Goal: Task Accomplishment & Management: Use online tool/utility

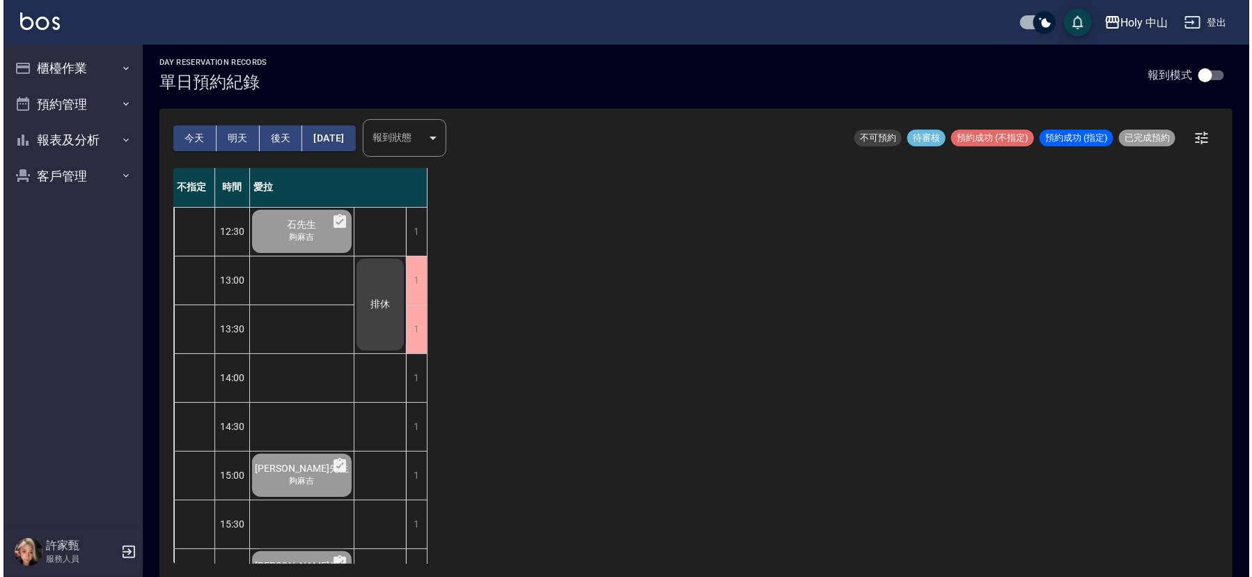
scroll to position [439, 0]
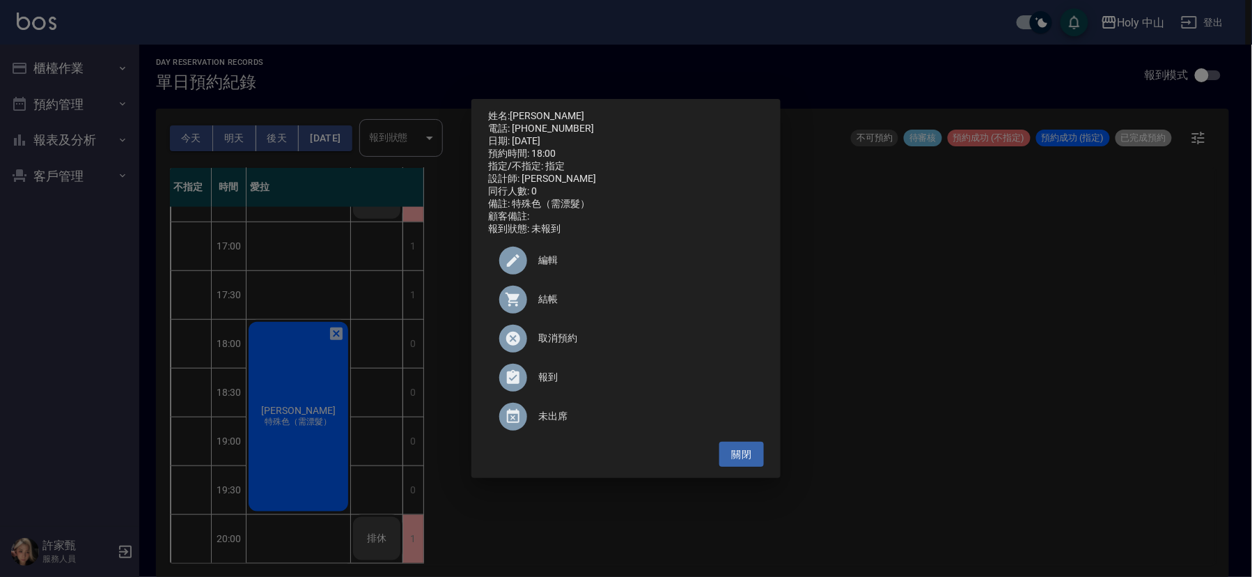
click at [535, 263] on div at bounding box center [518, 261] width 39 height 28
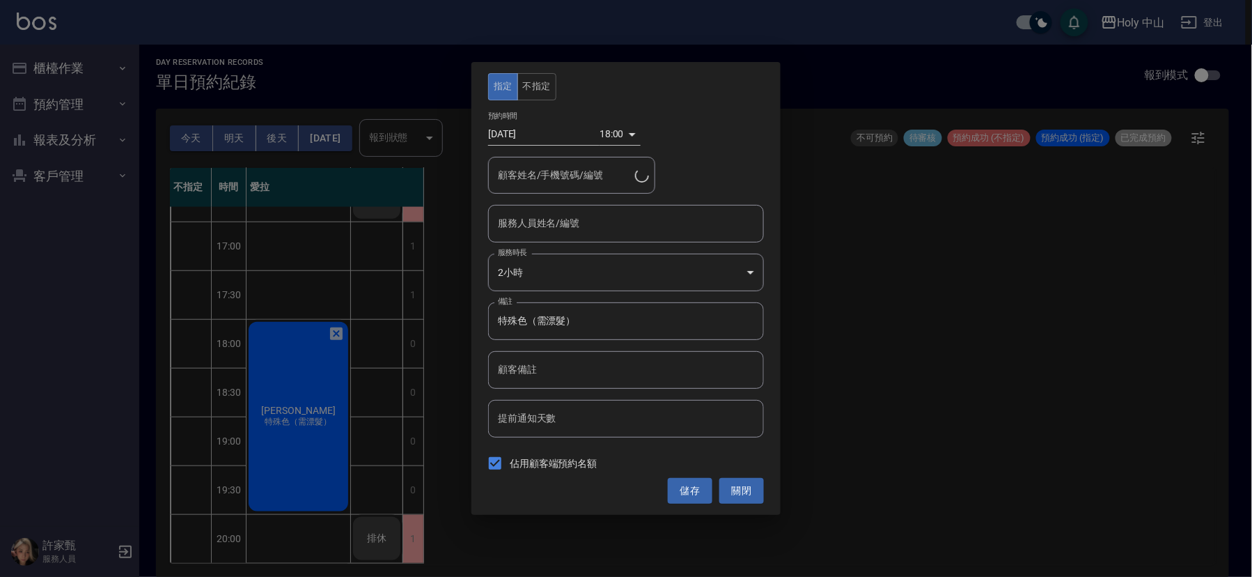
type input "愛拉(無代號)"
type input "[PERSON_NAME]/0918289423/"
click at [737, 496] on button "關閉" at bounding box center [741, 491] width 45 height 26
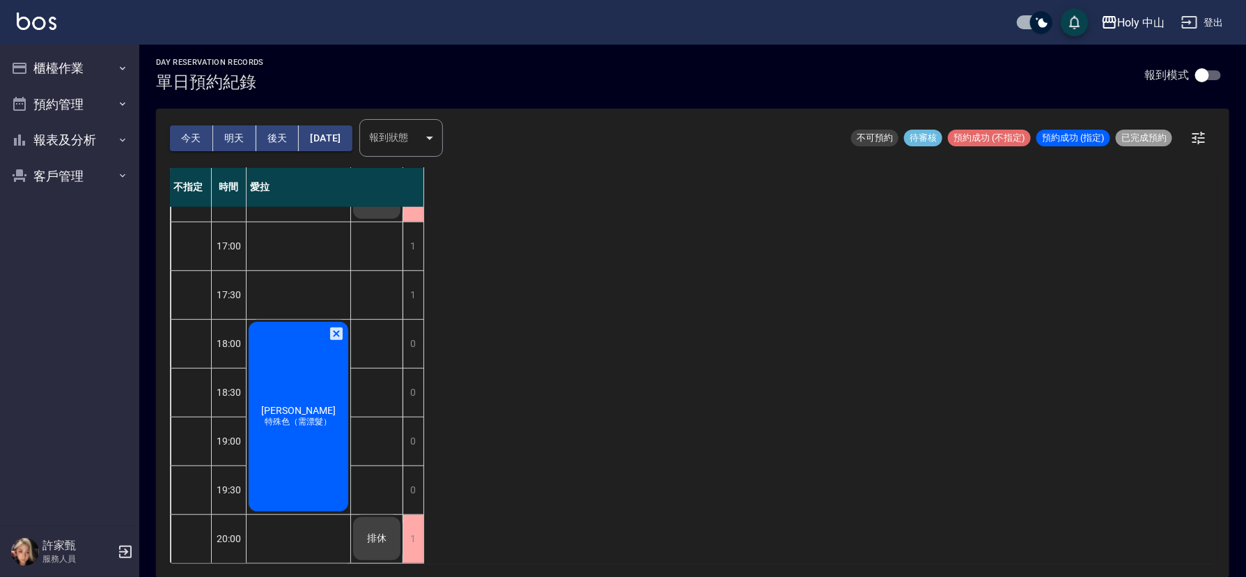
click at [312, 425] on div "[PERSON_NAME] 特殊色（需漂髮）" at bounding box center [299, 417] width 104 height 194
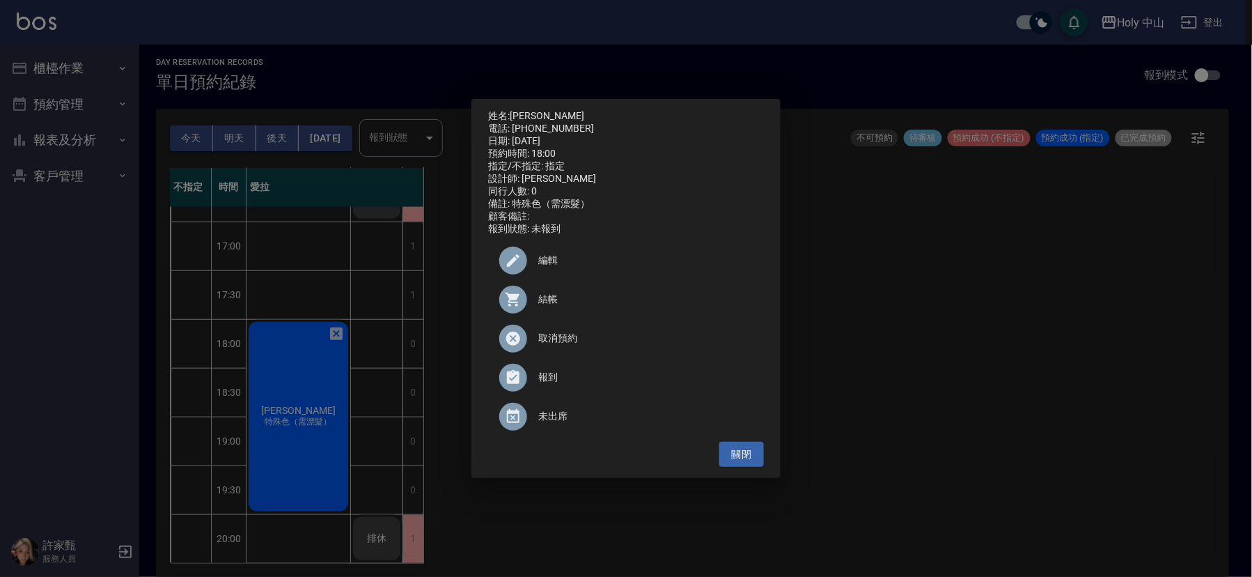
click at [513, 304] on icon at bounding box center [513, 299] width 14 height 14
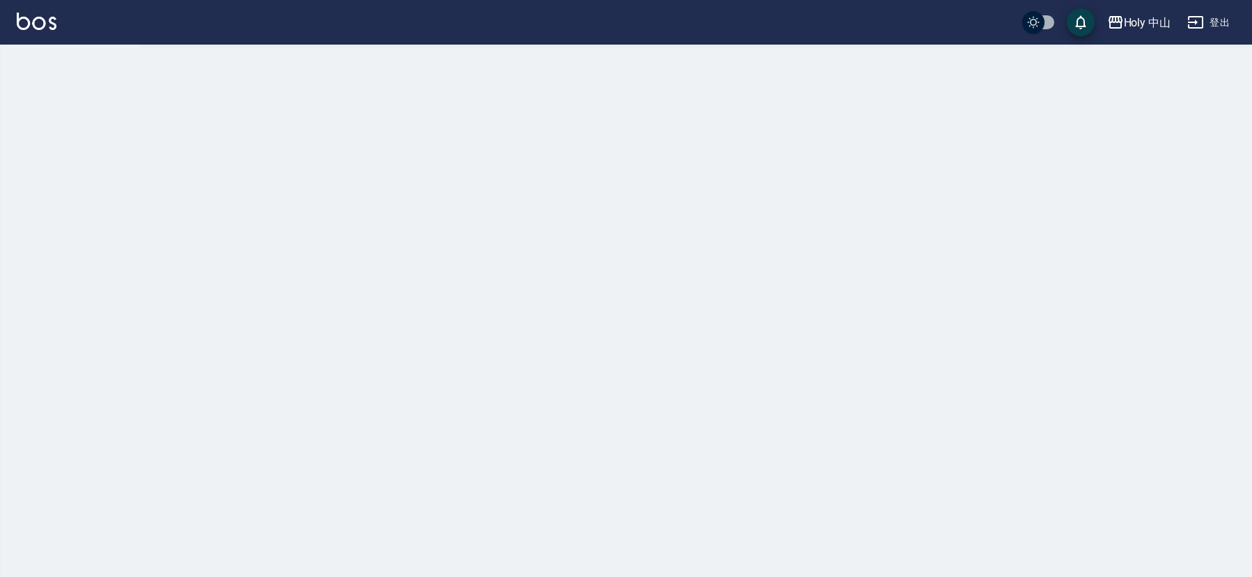
checkbox input "true"
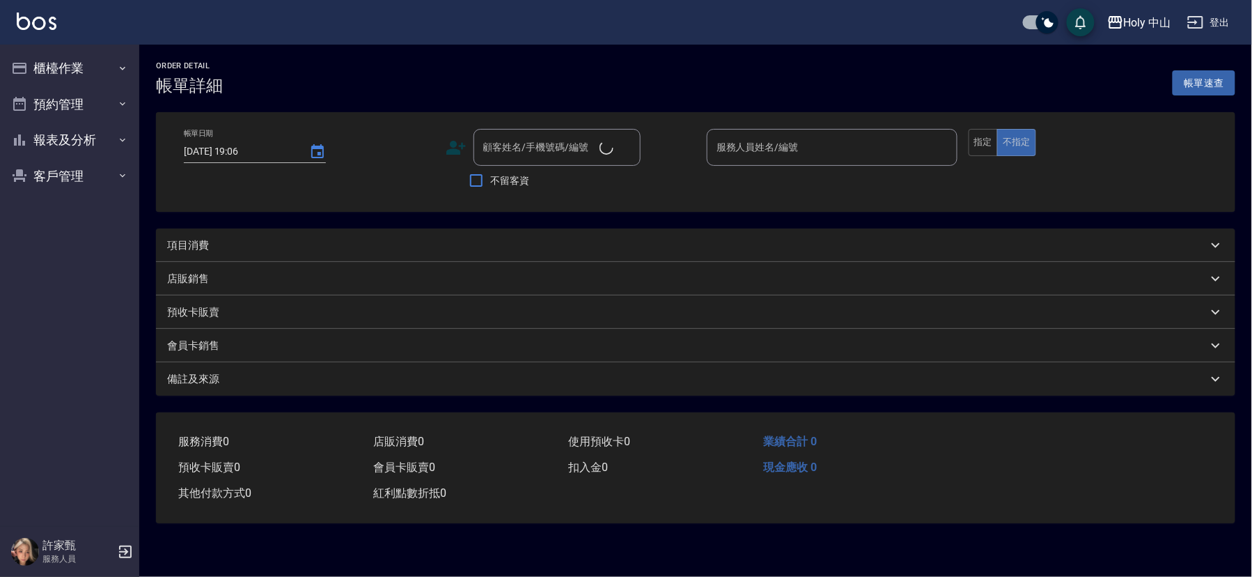
type input "2025/09/12 18:00"
type input "愛拉(無代號)"
type input "特殊色（需漂髮）"
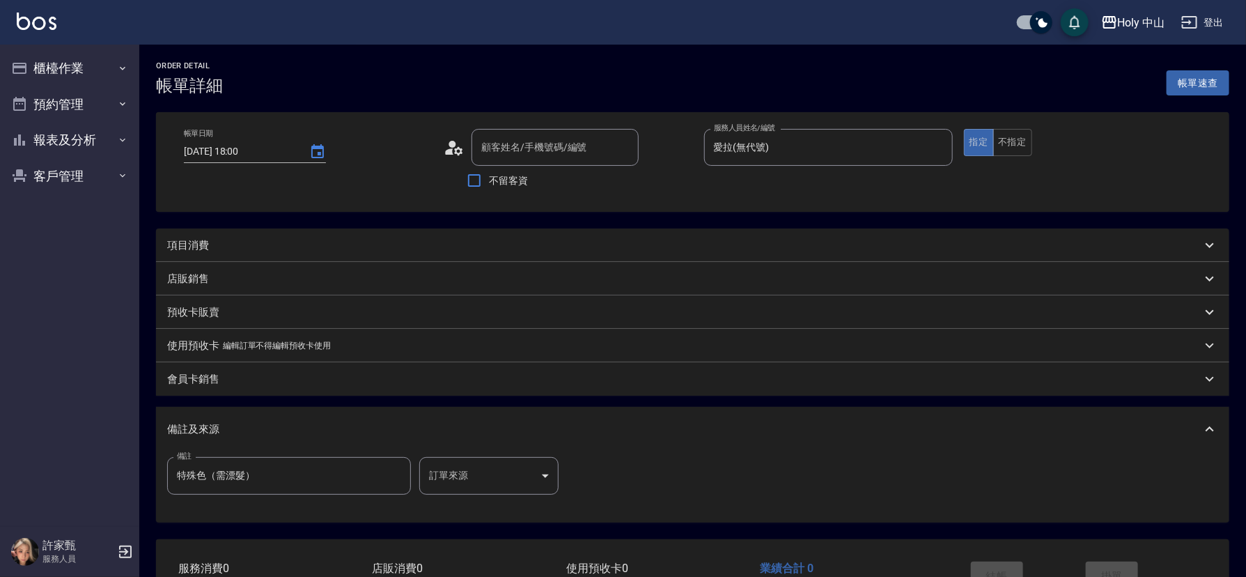
click at [350, 247] on div "項目消費" at bounding box center [684, 245] width 1034 height 15
type input "[PERSON_NAME]/0918289423/"
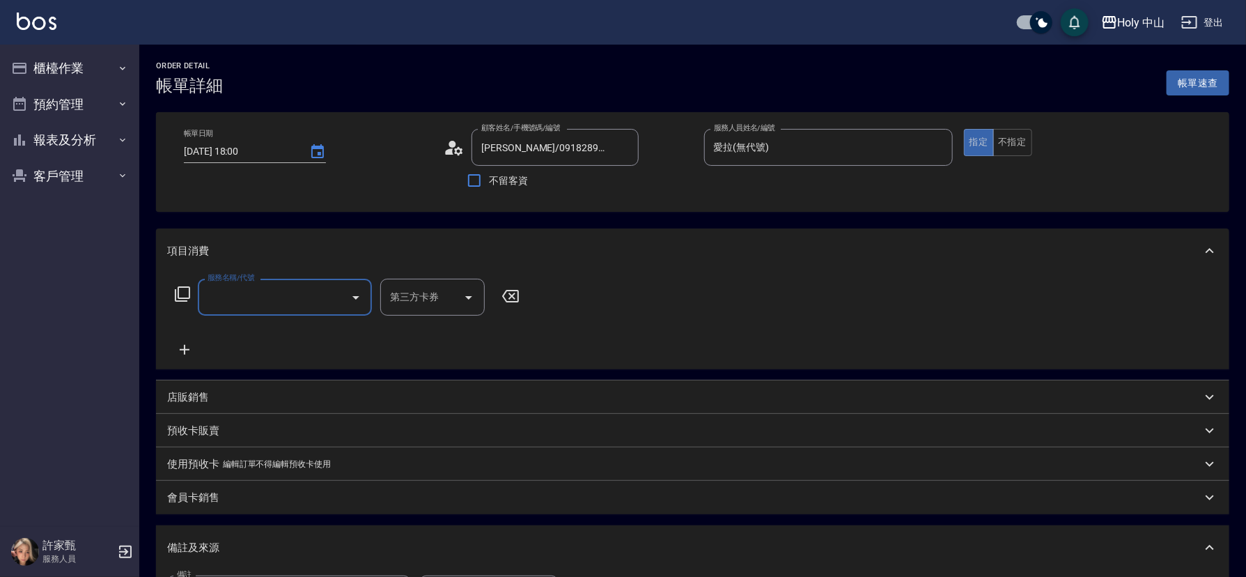
click at [299, 300] on input "服務名稱/代號" at bounding box center [274, 297] width 141 height 24
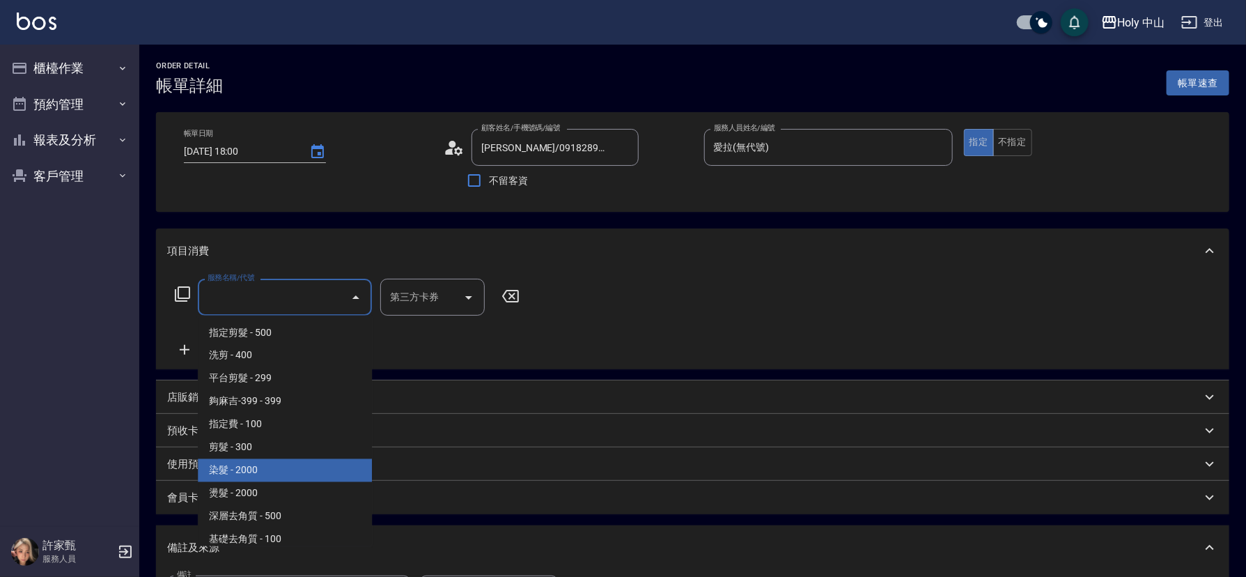
click at [257, 474] on span "染髮 - 2000" at bounding box center [285, 470] width 174 height 23
type input "染髮(C1)"
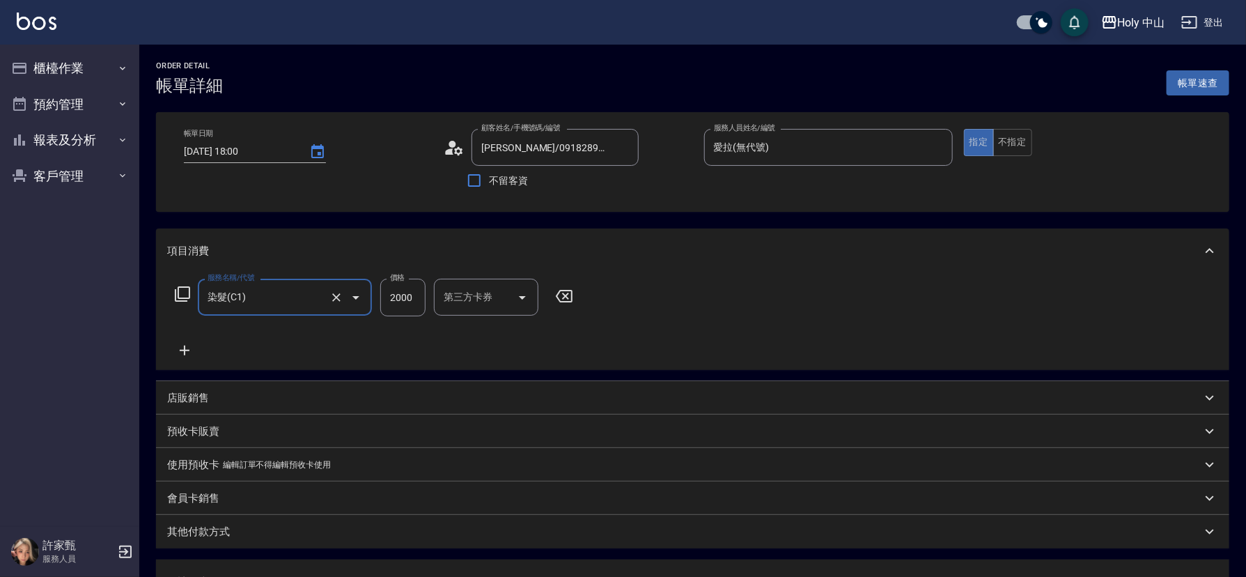
click at [409, 302] on input "2000" at bounding box center [402, 298] width 45 height 38
type input "1800"
click at [176, 349] on icon at bounding box center [184, 350] width 35 height 17
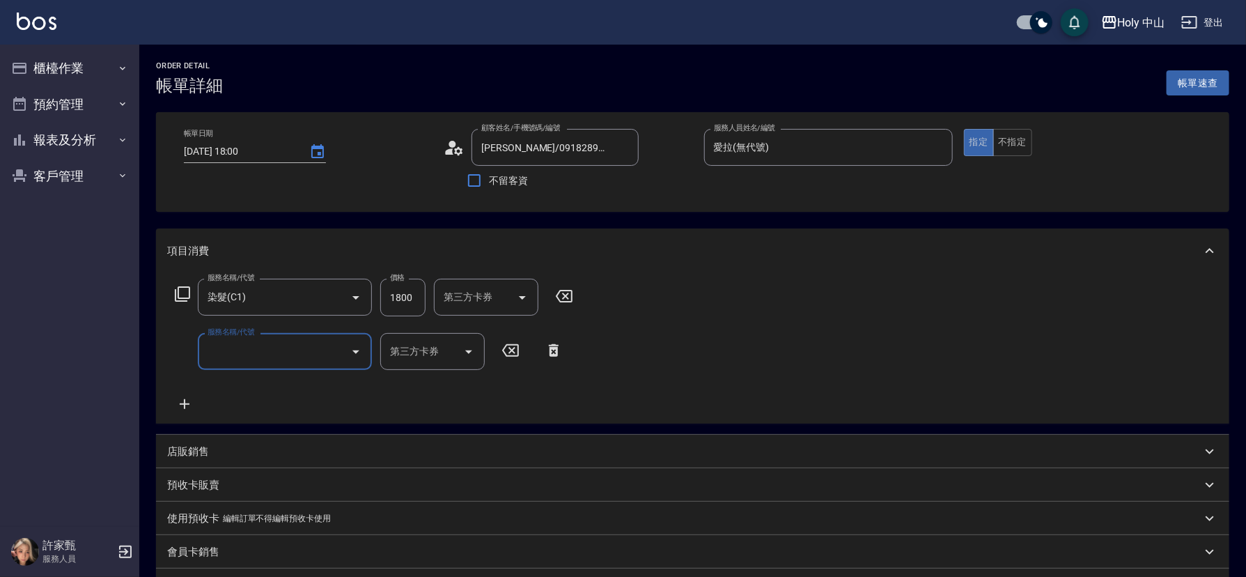
click at [241, 355] on input "服務名稱/代號" at bounding box center [274, 351] width 141 height 24
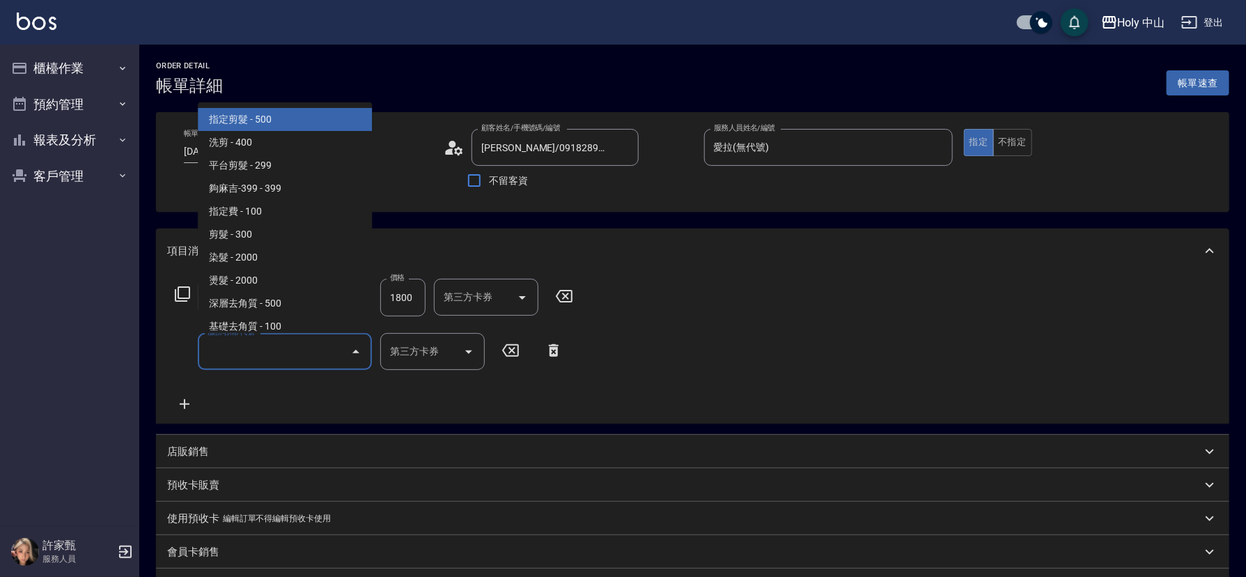
click at [247, 121] on span "指定剪髮 - 500" at bounding box center [285, 119] width 174 height 23
type input "指定剪髮(1)"
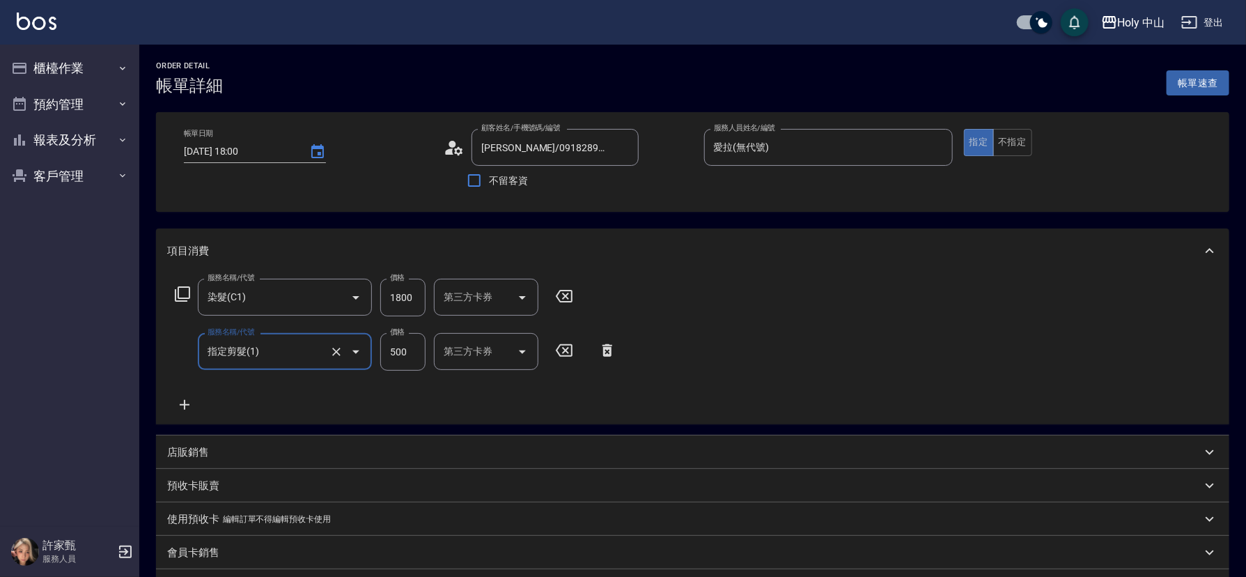
click at [402, 354] on input "500" at bounding box center [402, 352] width 45 height 38
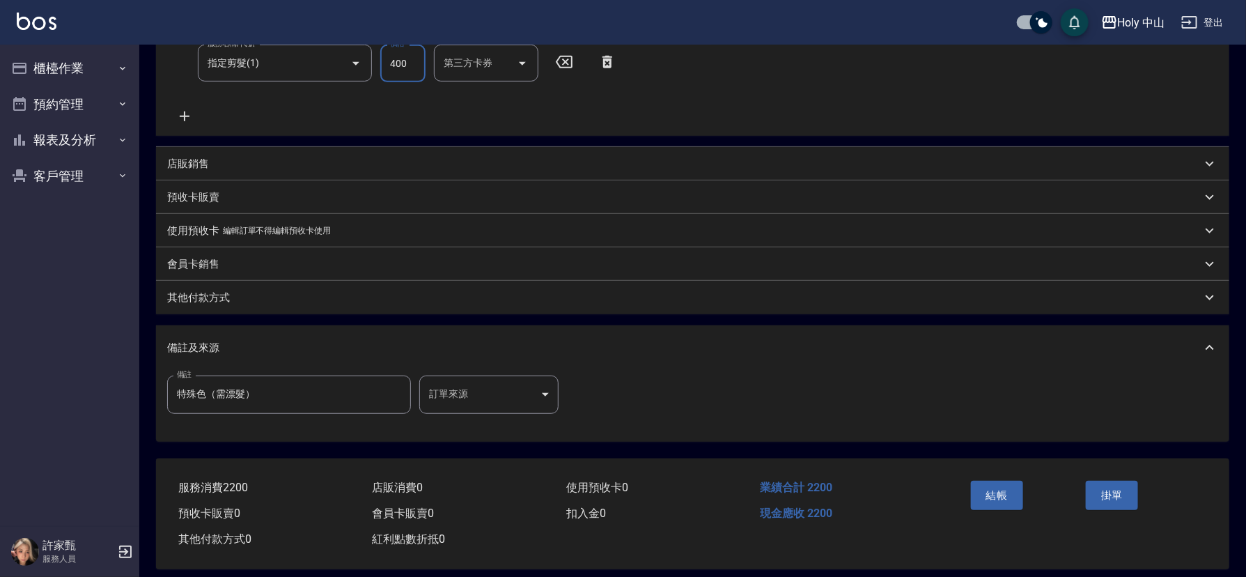
scroll to position [301, 0]
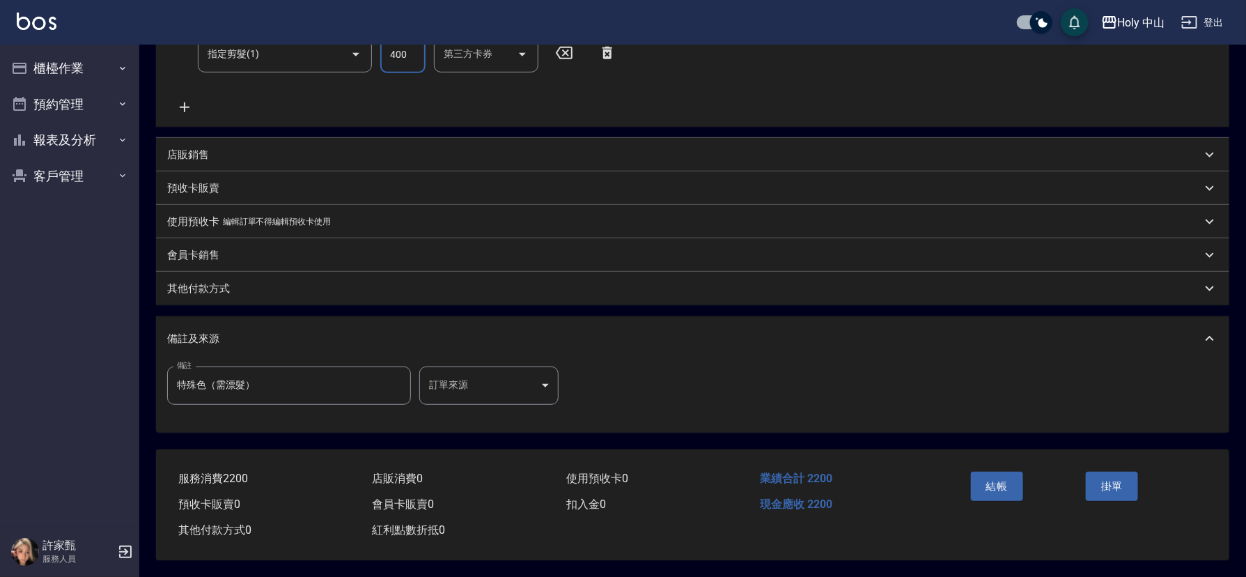
type input "400"
click at [458, 377] on body "Holy 中山 登出 櫃檯作業 打帳單 帳單列表 營業儀表板 現場電腦打卡 預約管理 預約管理 單日預約紀錄 單週預約紀錄 報表及分析 報表目錄 店家日報表 …" at bounding box center [623, 140] width 1246 height 874
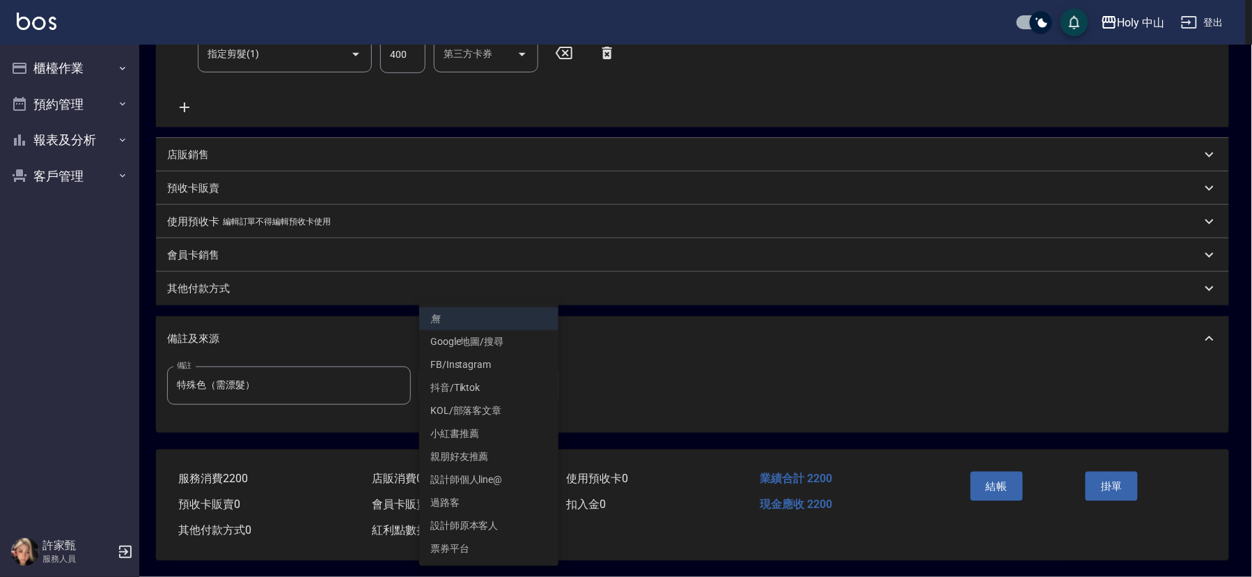
click at [460, 521] on li "設計師原本客人" at bounding box center [488, 525] width 139 height 23
type input "設計師原本客人"
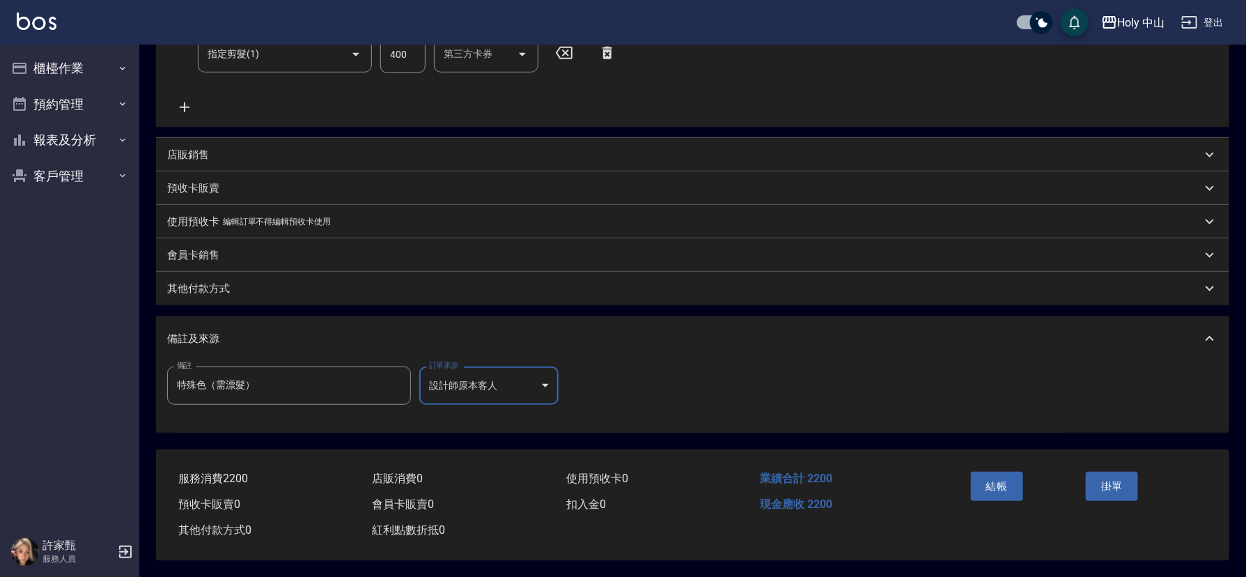
click at [298, 373] on input "特殊色（需漂髮）" at bounding box center [289, 385] width 244 height 38
type input "特"
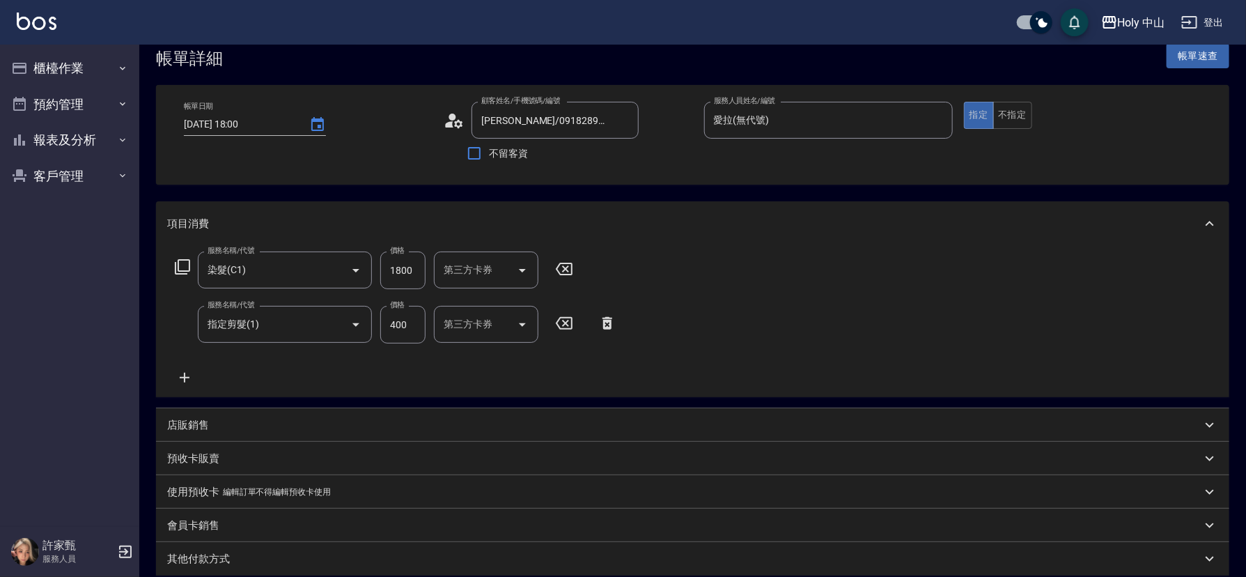
scroll to position [0, 0]
